Goal: Task Accomplishment & Management: Use online tool/utility

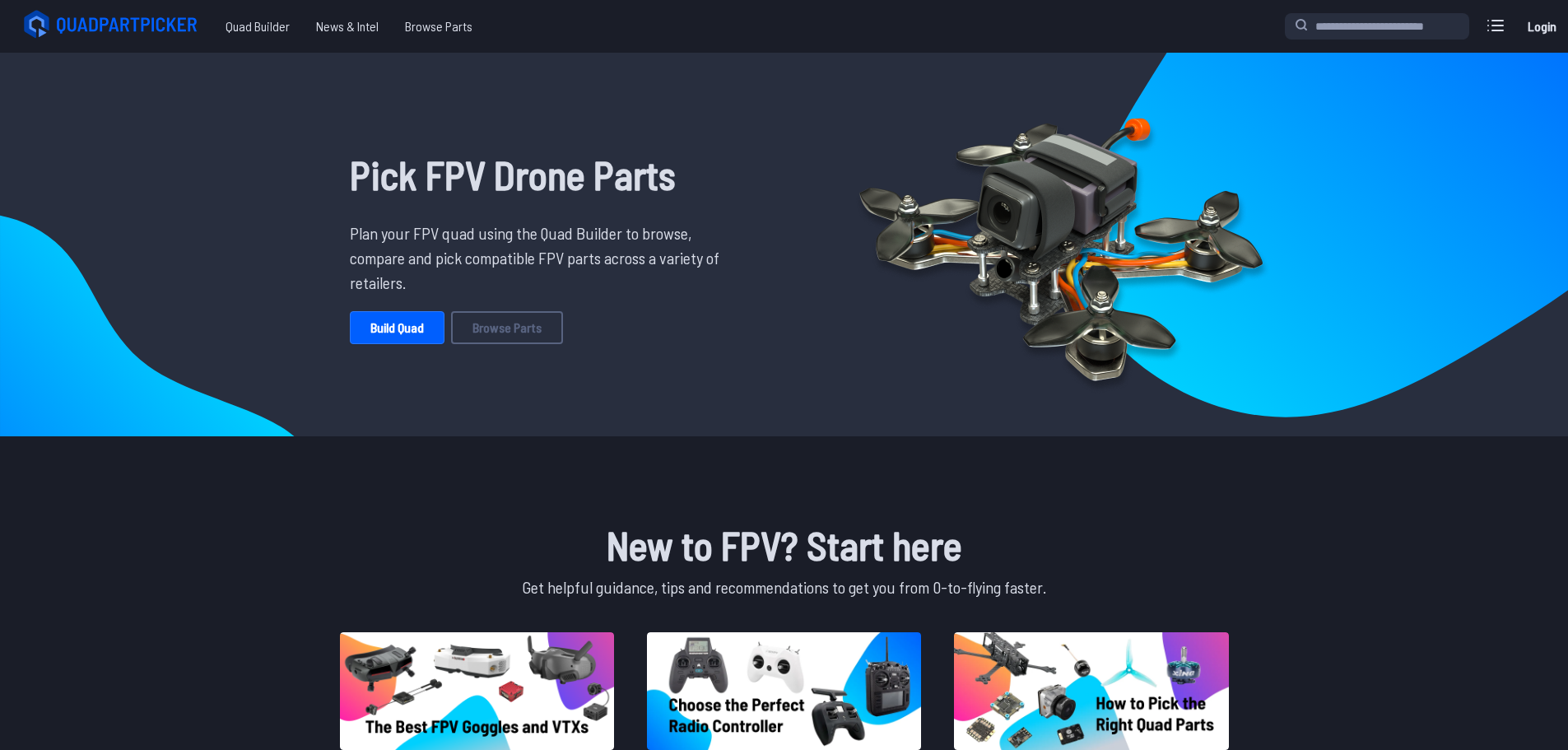
click at [412, 301] on div "Pick FPV Drone Parts Plan your FPV quad using the Quad Builder to browse, compa…" at bounding box center [541, 244] width 540 height 357
click at [404, 323] on link "Build Quad" at bounding box center [397, 327] width 95 height 33
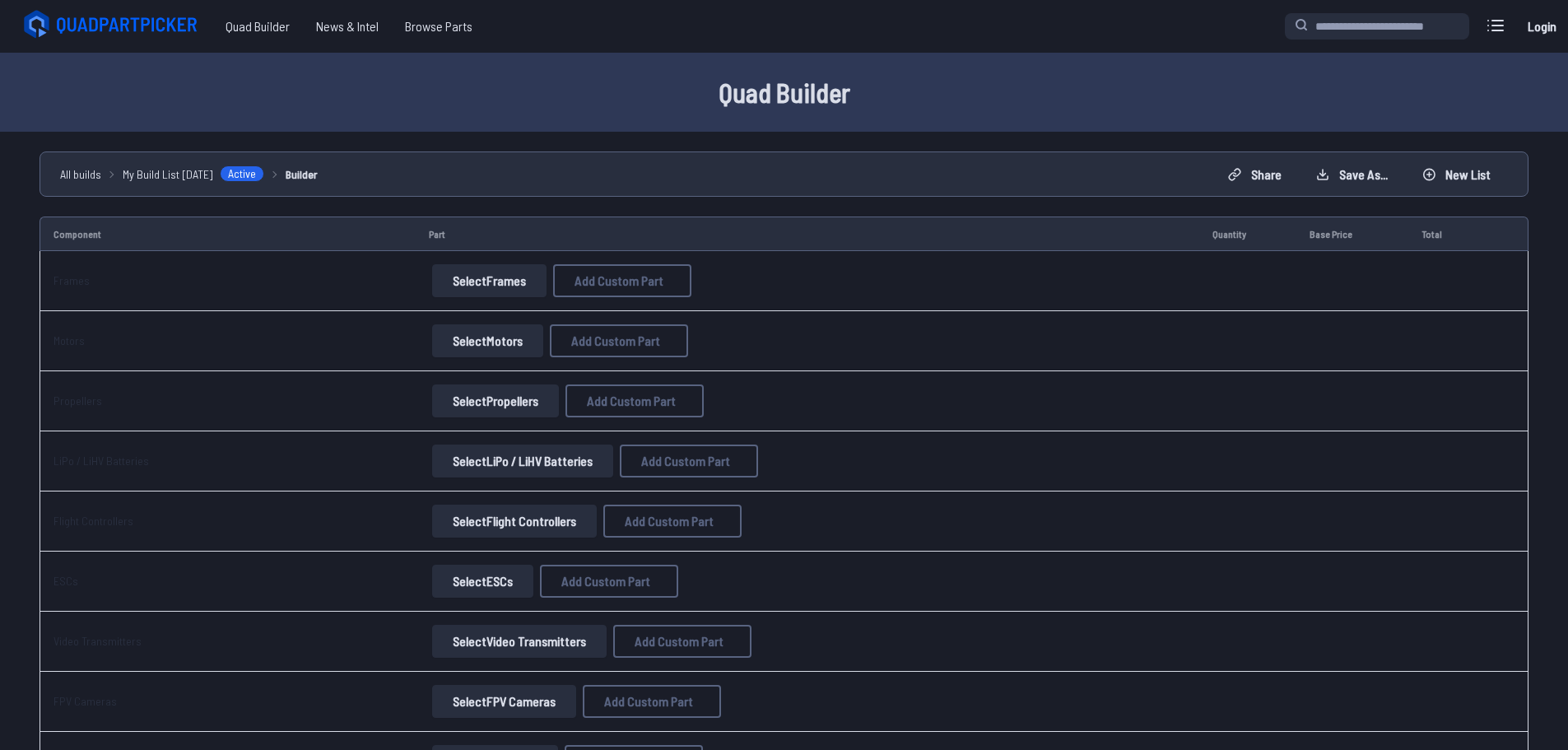
click at [499, 274] on button "Select Frames" at bounding box center [489, 280] width 115 height 33
click at [479, 275] on button "Select Frames" at bounding box center [489, 280] width 115 height 33
